Goal: Task Accomplishment & Management: Manage account settings

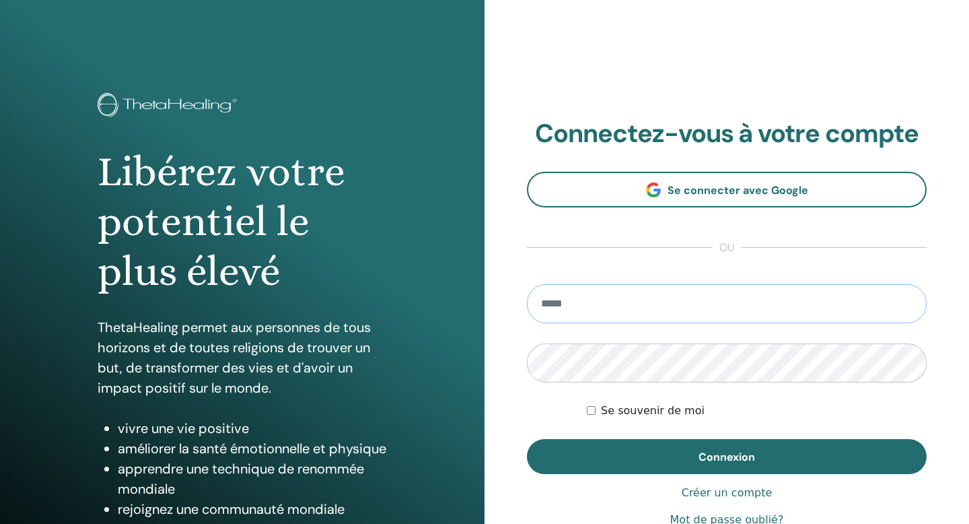
type input "**********"
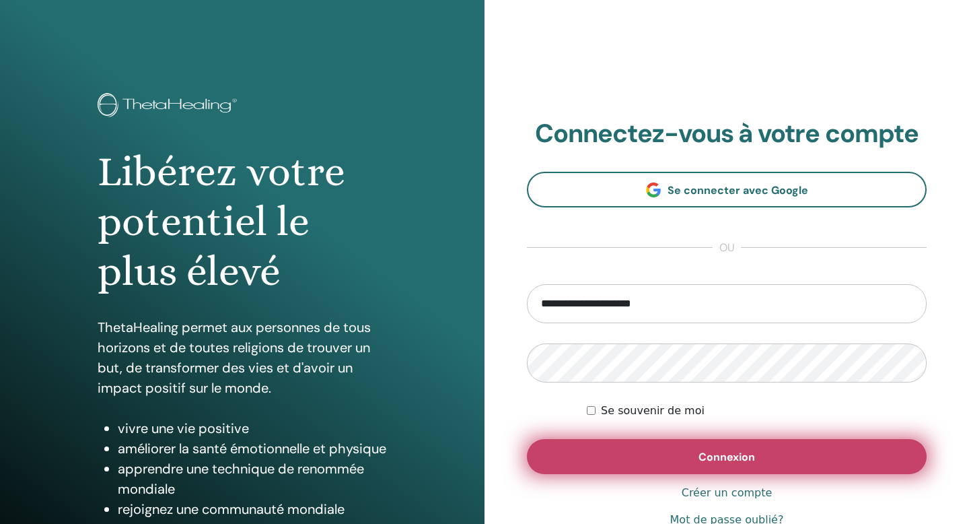
click at [720, 451] on span "Connexion" at bounding box center [727, 457] width 57 height 14
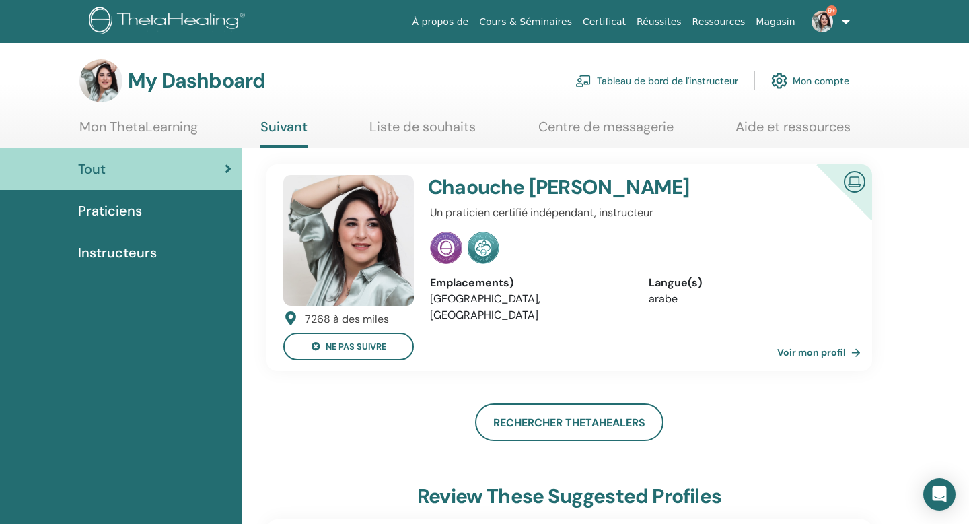
click at [647, 80] on link "Tableau de bord de l'instructeur" at bounding box center [657, 81] width 163 height 30
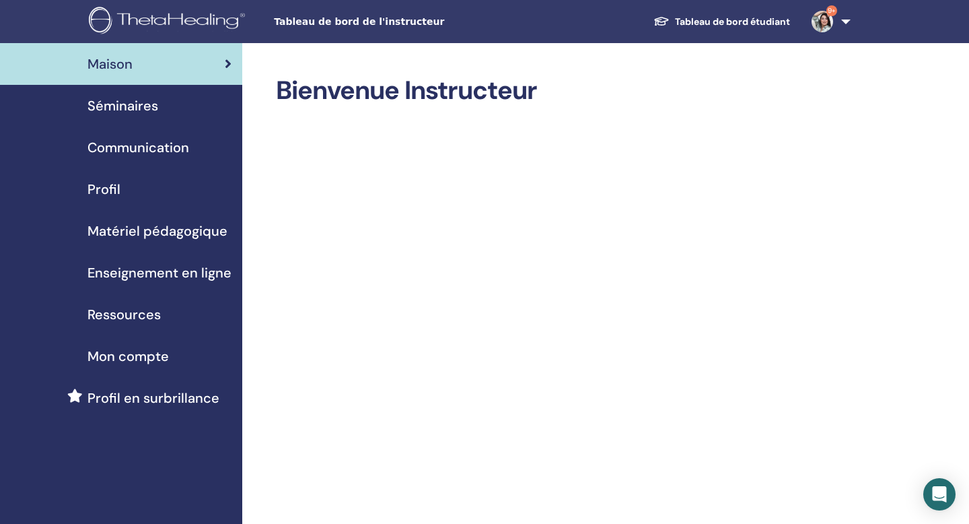
click at [114, 112] on span "Séminaires" at bounding box center [123, 106] width 71 height 20
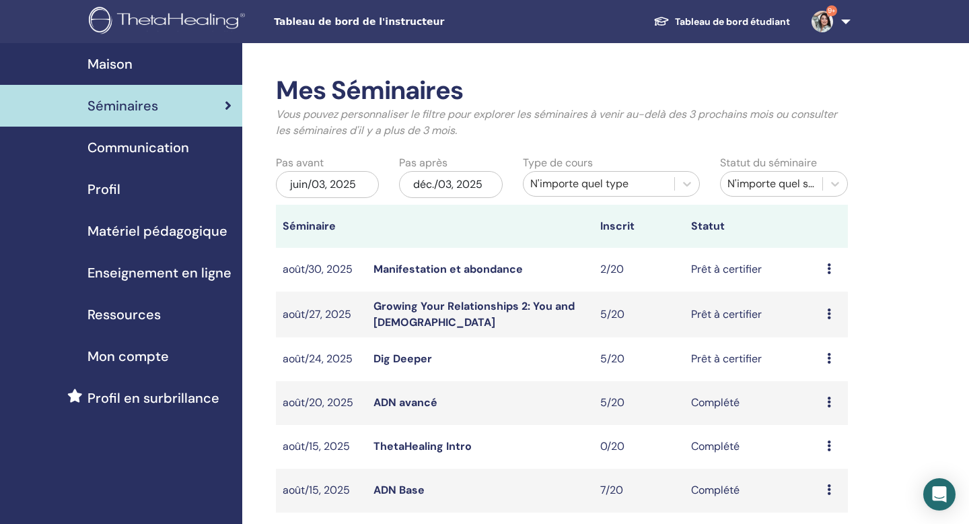
click at [835, 269] on div "Aperçu Éditer Participants Annuler" at bounding box center [834, 269] width 14 height 16
click at [830, 276] on link "Aperçu" at bounding box center [822, 279] width 36 height 14
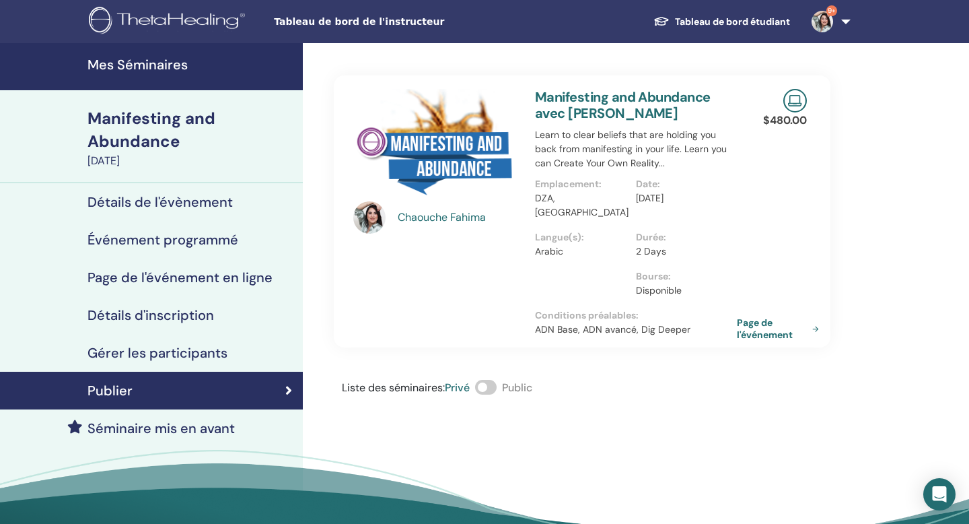
click at [177, 203] on h4 "Détails de l'évènement" at bounding box center [160, 202] width 145 height 16
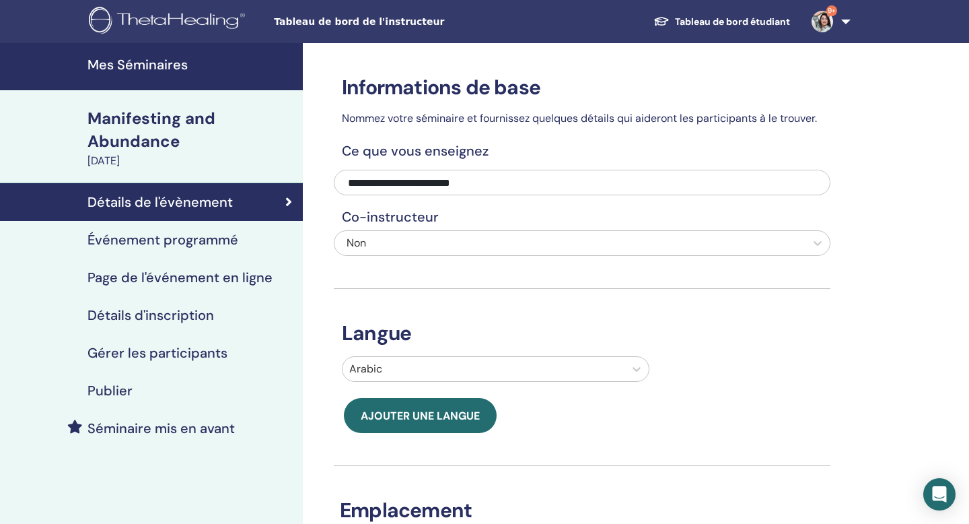
click at [210, 238] on h4 "Événement programmé" at bounding box center [163, 240] width 151 height 16
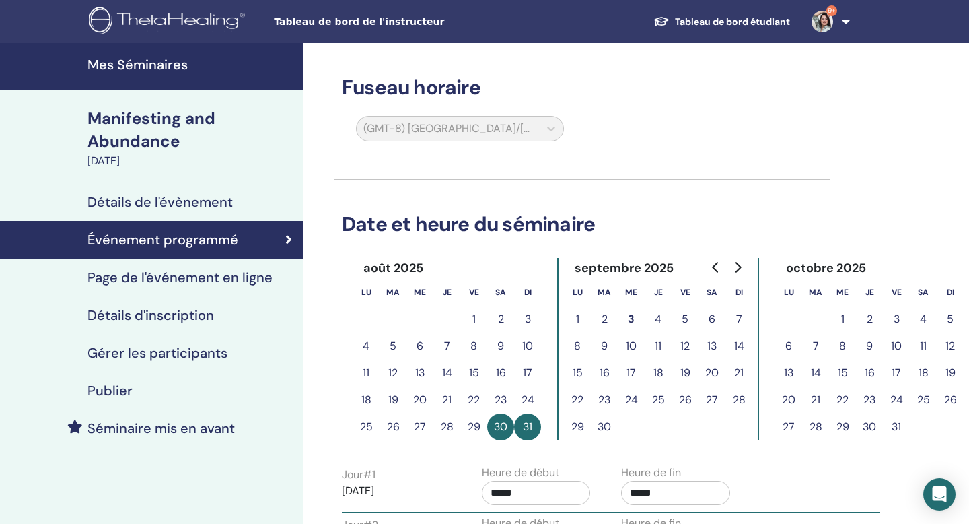
click at [184, 279] on h4 "Page de l'événement en ligne" at bounding box center [180, 277] width 185 height 16
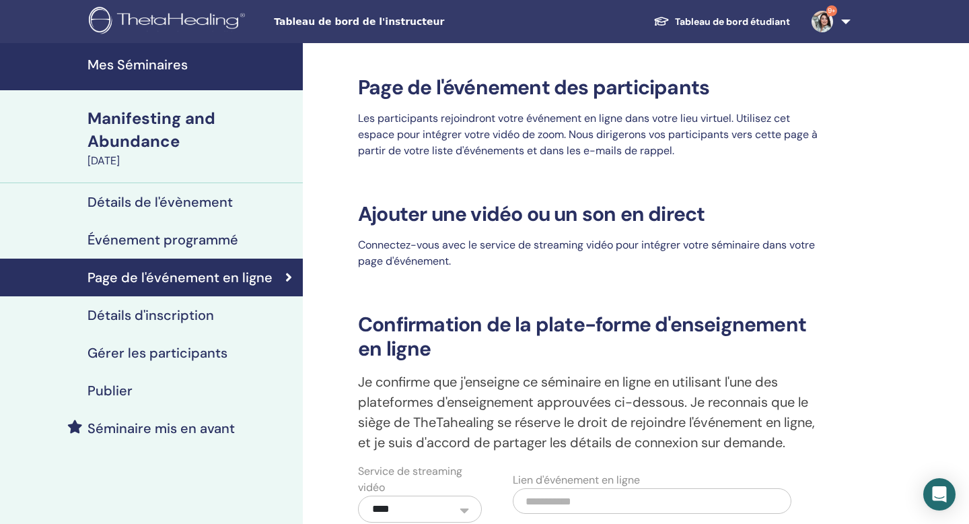
click at [207, 314] on h4 "Détails d'inscription" at bounding box center [151, 315] width 127 height 16
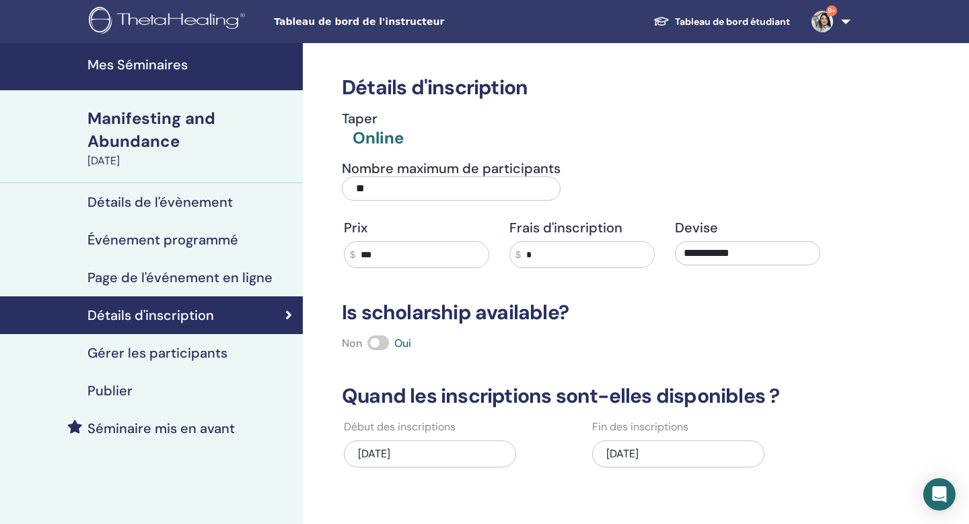
click at [199, 360] on h4 "Gérer les participants" at bounding box center [158, 353] width 140 height 16
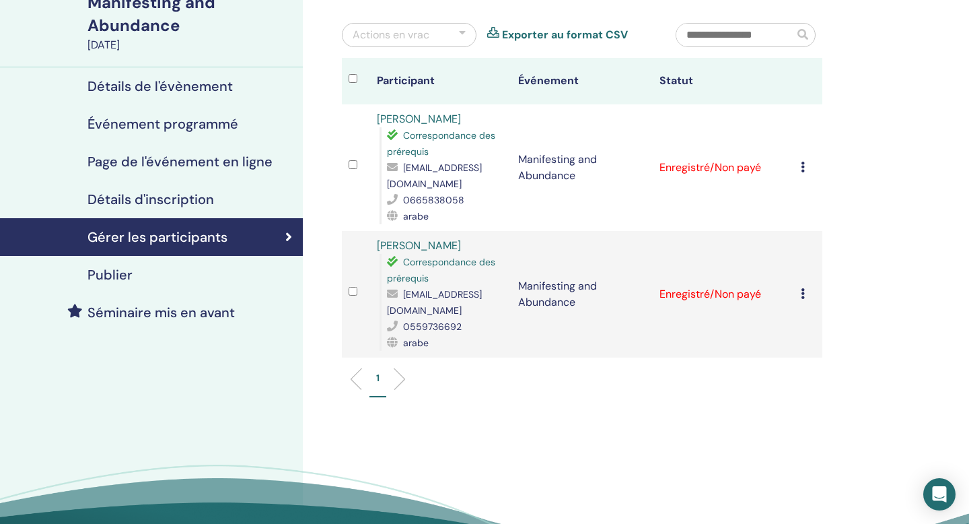
scroll to position [114, 0]
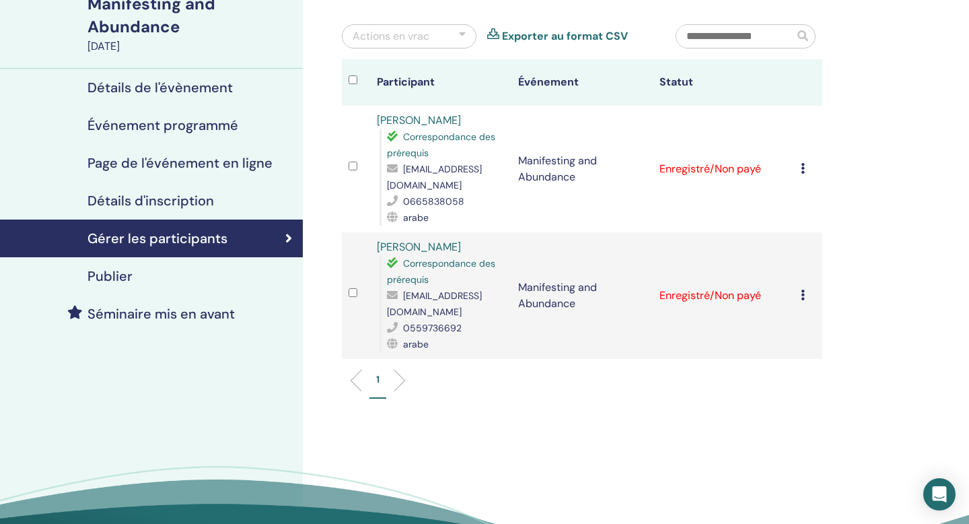
click at [463, 33] on div at bounding box center [462, 36] width 7 height 16
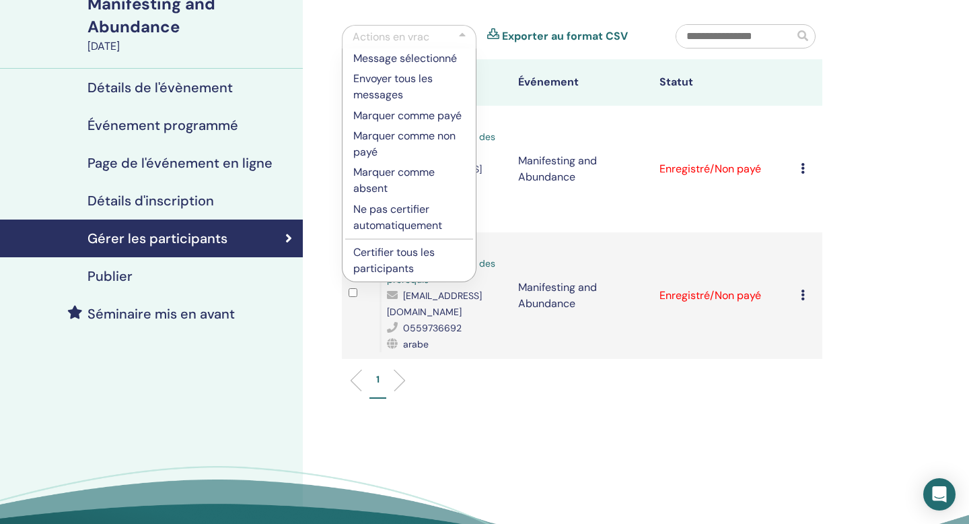
click at [737, 37] on input "text" at bounding box center [736, 36] width 118 height 23
click at [614, 36] on link "Exporter au format CSV" at bounding box center [565, 36] width 126 height 16
click at [911, 22] on div "Gérer les participants Actions en vrac Message sélectionné Envoyer tous les mes…" at bounding box center [626, 265] width 646 height 672
click at [329, 73] on div "Gérer les participants Actions en vrac Message sélectionné Envoyer tous les mes…" at bounding box center [626, 265] width 646 height 672
click at [335, 44] on div "Actions en vrac Message sélectionné Envoyer tous les messages Marquer comme pay…" at bounding box center [499, 41] width 334 height 35
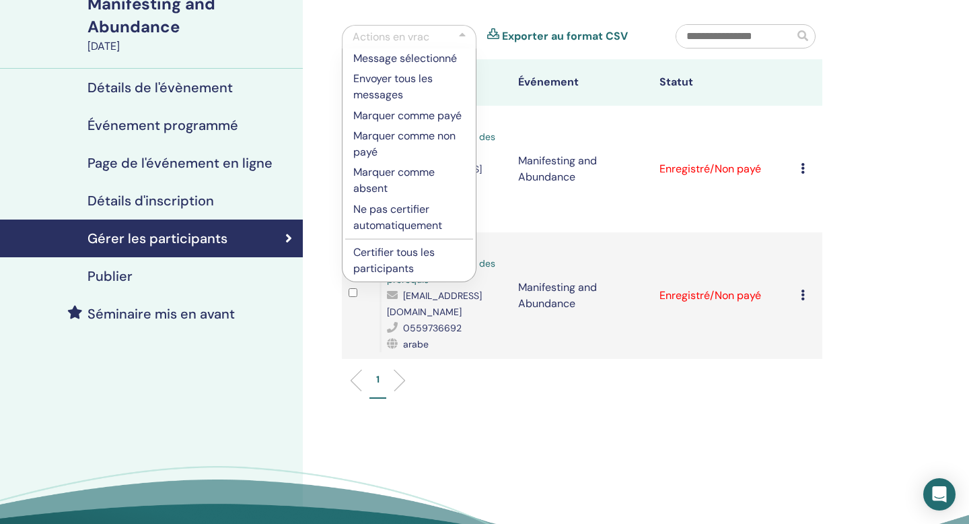
click at [133, 275] on div "Publier" at bounding box center [151, 276] width 281 height 16
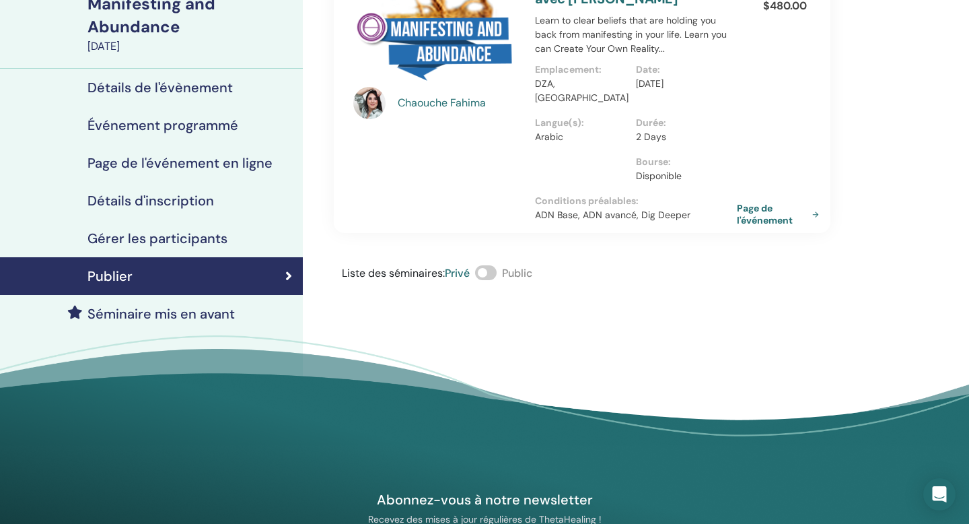
click at [484, 265] on span at bounding box center [486, 272] width 22 height 15
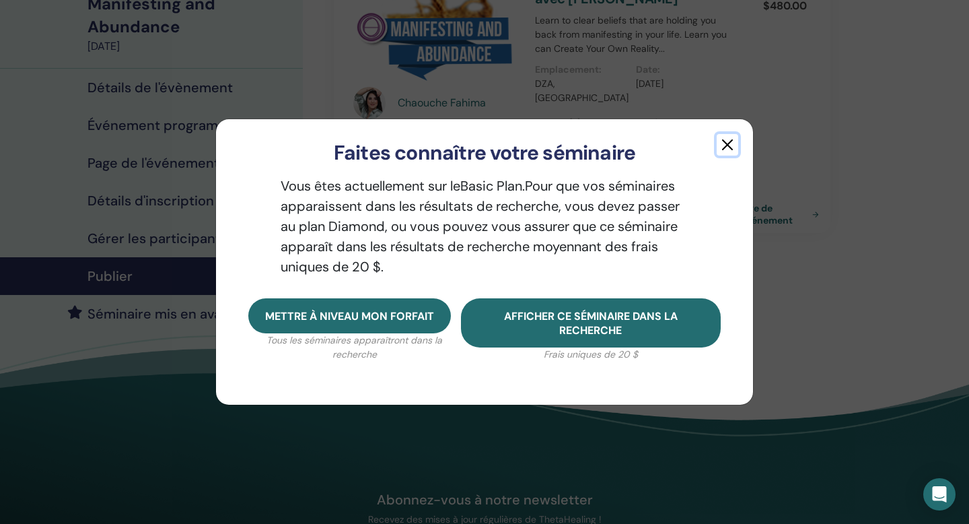
click at [724, 145] on button "button" at bounding box center [728, 145] width 22 height 22
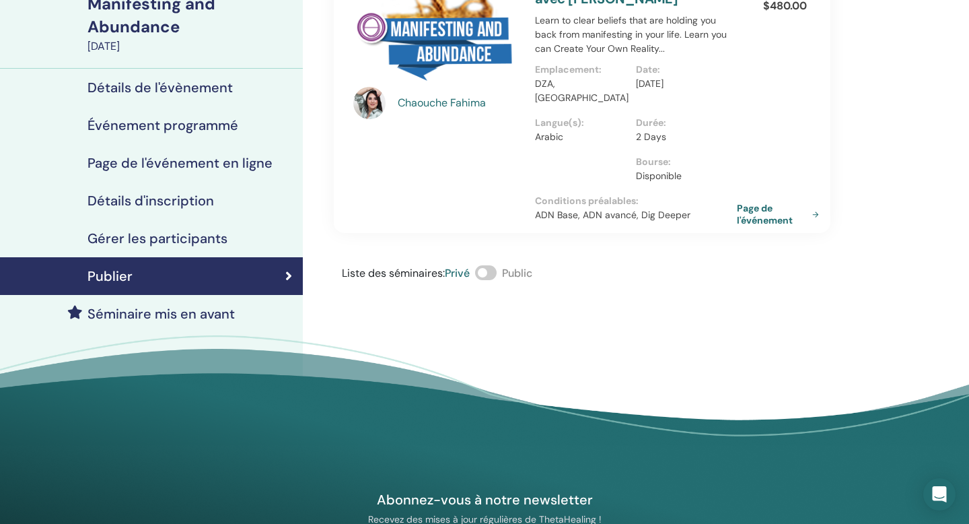
click at [133, 313] on h4 "Séminaire mis en avant" at bounding box center [161, 314] width 147 height 16
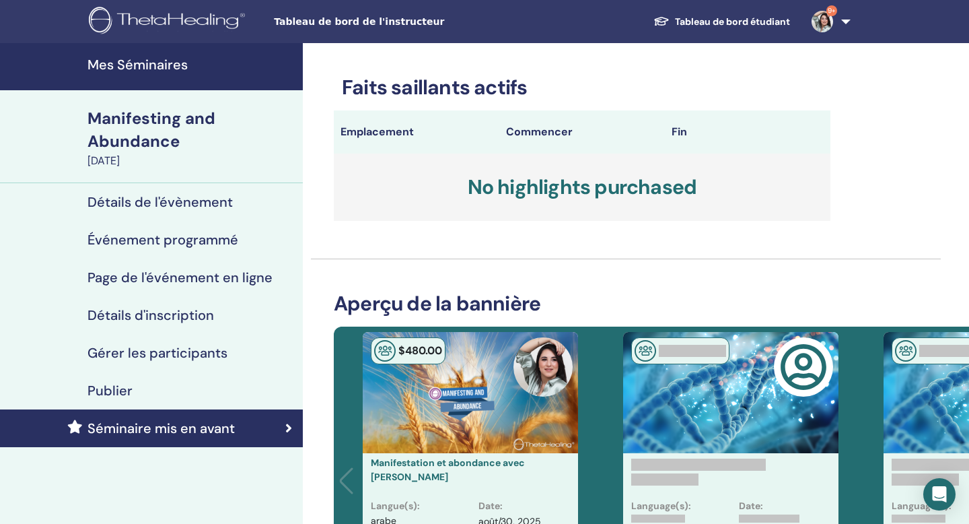
click at [164, 204] on h4 "Détails de l'évènement" at bounding box center [160, 202] width 145 height 16
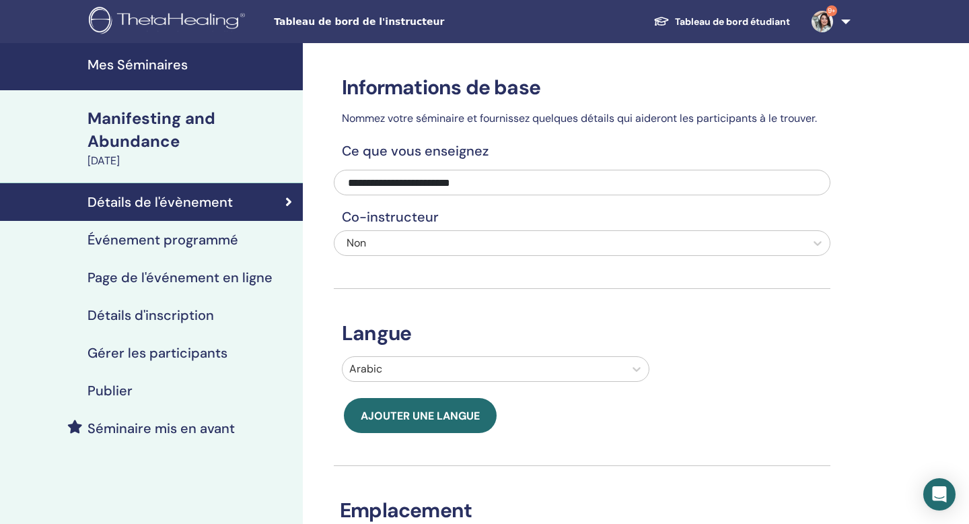
click at [155, 246] on h4 "Événement programmé" at bounding box center [163, 240] width 151 height 16
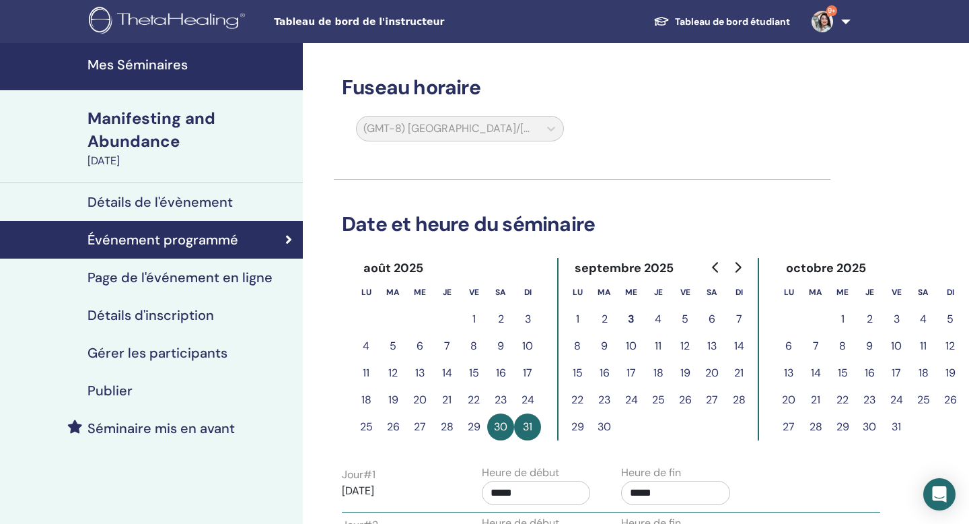
click at [190, 275] on h4 "Page de l'événement en ligne" at bounding box center [180, 277] width 185 height 16
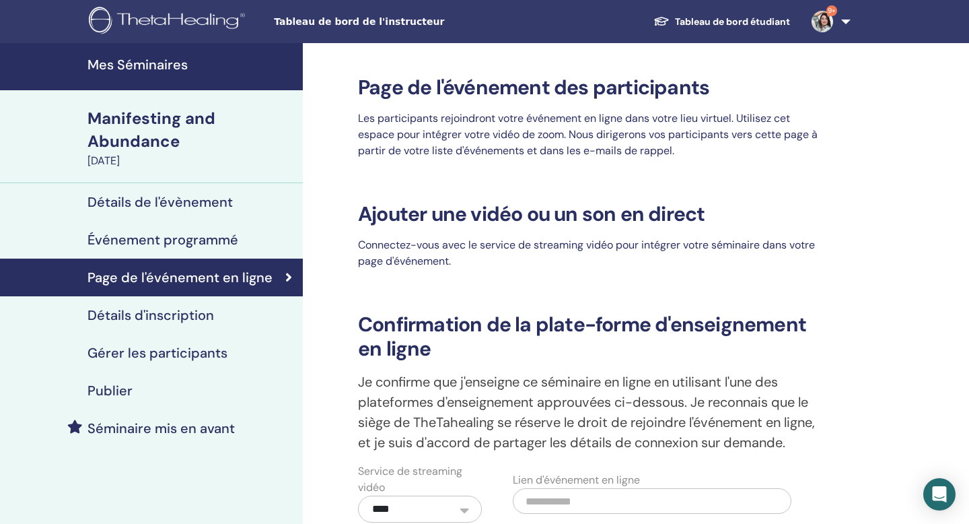
click at [162, 312] on h4 "Détails d'inscription" at bounding box center [151, 315] width 127 height 16
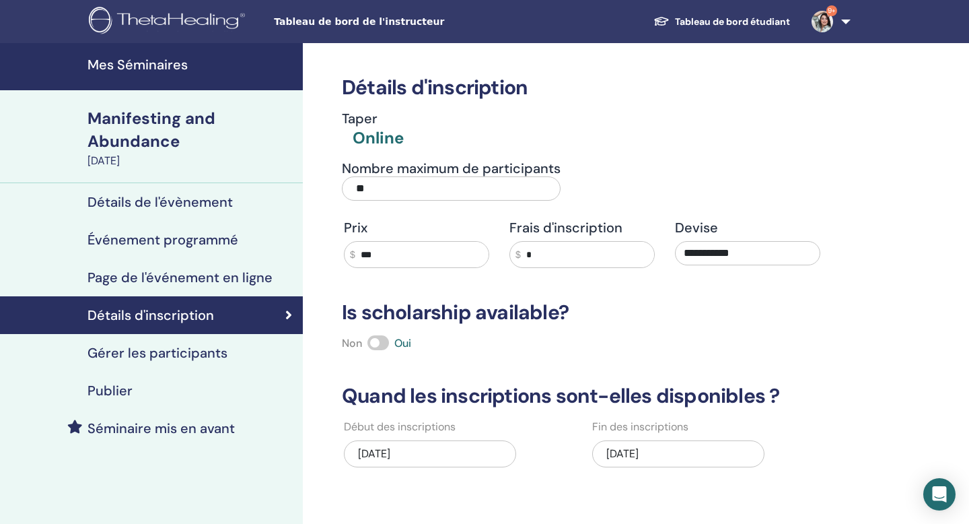
click at [131, 356] on h4 "Gérer les participants" at bounding box center [158, 353] width 140 height 16
